Goal: Information Seeking & Learning: Understand process/instructions

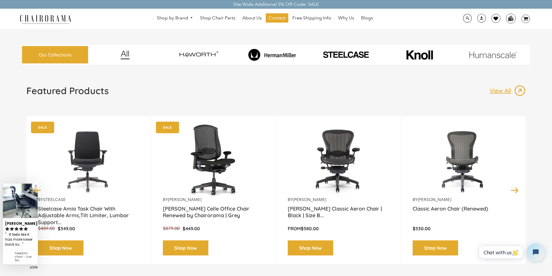
click at [493, 16] on link at bounding box center [495, 18] width 9 height 9
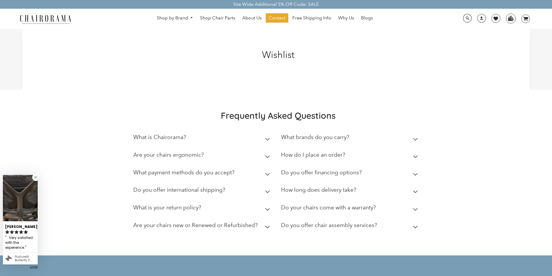
click at [152, 206] on h2 "What is your return policy?" at bounding box center [167, 207] width 68 height 7
